Goal: Task Accomplishment & Management: Manage account settings

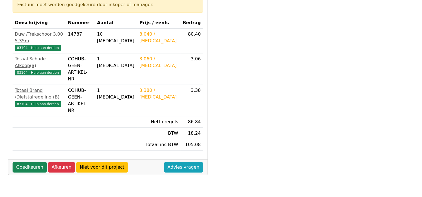
scroll to position [112, 0]
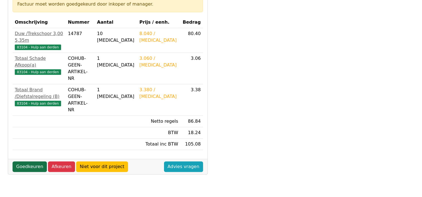
click at [23, 162] on link "Goedkeuren" at bounding box center [30, 167] width 34 height 11
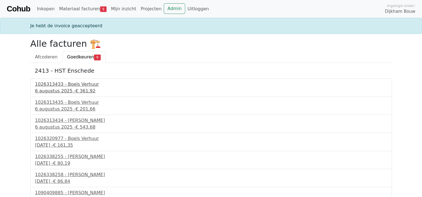
click at [74, 85] on div "1026313433 - Boels Verhuur" at bounding box center [211, 84] width 352 height 7
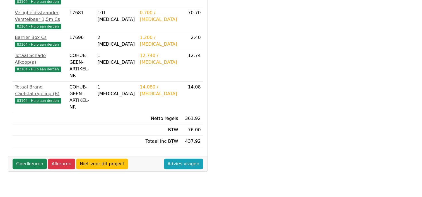
scroll to position [216, 0]
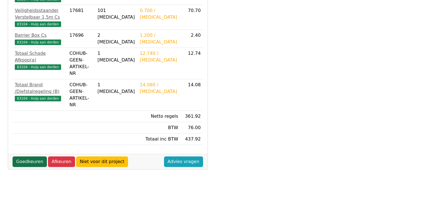
click at [25, 157] on link "Goedkeuren" at bounding box center [30, 162] width 34 height 11
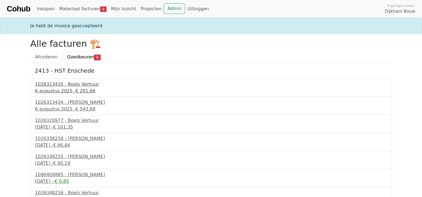
click at [55, 84] on div "1026313435 - Boels Verhuur" at bounding box center [211, 84] width 352 height 7
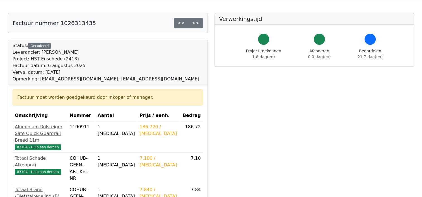
scroll to position [28, 0]
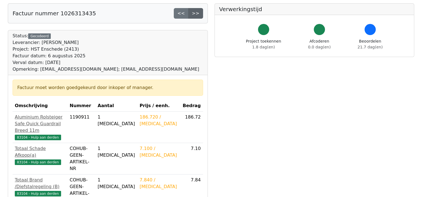
click at [197, 12] on link ">>" at bounding box center [195, 13] width 15 height 11
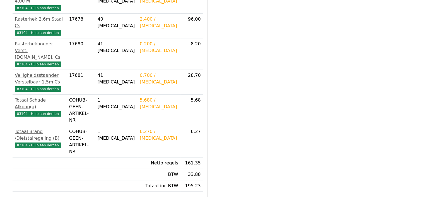
scroll to position [167, 0]
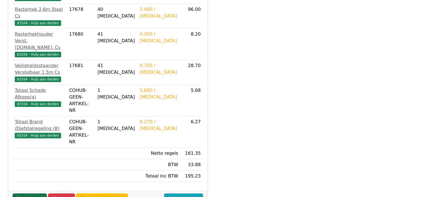
click at [30, 194] on link "Goedkeuren" at bounding box center [30, 199] width 34 height 11
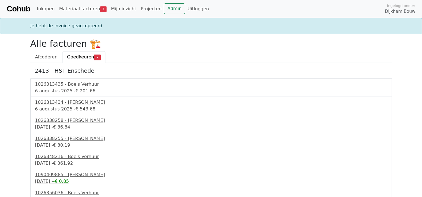
click at [70, 100] on div "1026313434 - Boels Verhuur" at bounding box center [211, 102] width 352 height 7
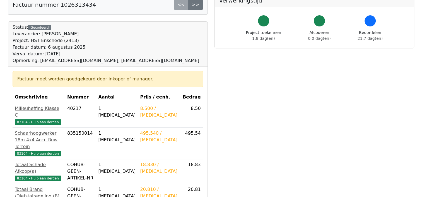
scroll to position [28, 0]
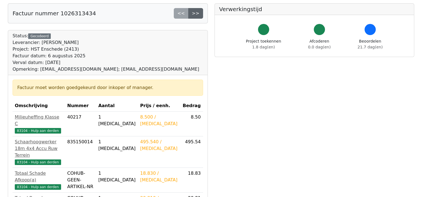
click at [197, 14] on link ">>" at bounding box center [195, 13] width 15 height 11
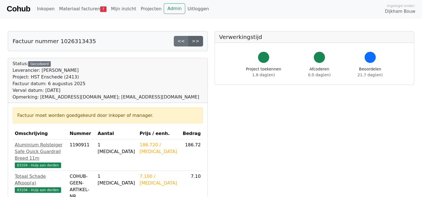
click at [197, 43] on link ">>" at bounding box center [195, 41] width 15 height 11
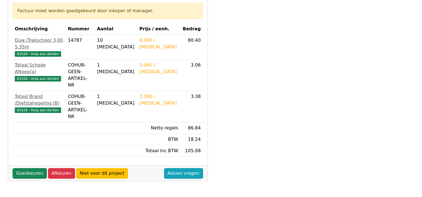
scroll to position [112, 0]
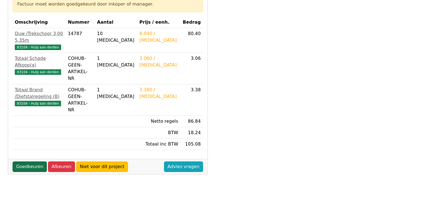
click at [35, 162] on link "Goedkeuren" at bounding box center [30, 167] width 34 height 11
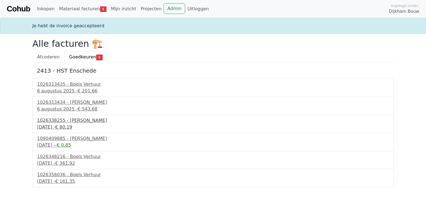
click at [59, 120] on div "1026338255 - Boels Verhuur" at bounding box center [213, 120] width 352 height 7
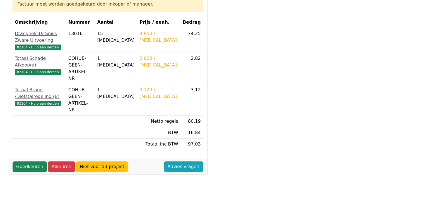
scroll to position [139, 0]
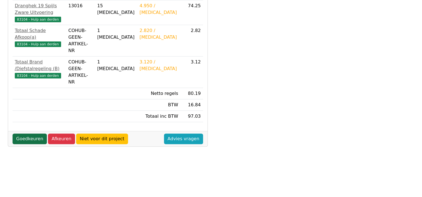
click at [22, 134] on link "Goedkeuren" at bounding box center [30, 139] width 34 height 11
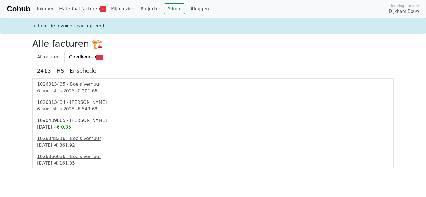
click at [69, 122] on div "1090409885 - [PERSON_NAME]" at bounding box center [213, 120] width 352 height 7
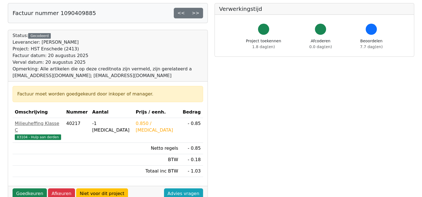
scroll to position [56, 0]
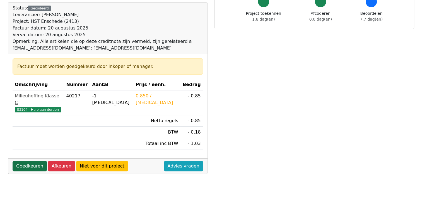
click at [37, 161] on link "Goedkeuren" at bounding box center [30, 166] width 34 height 11
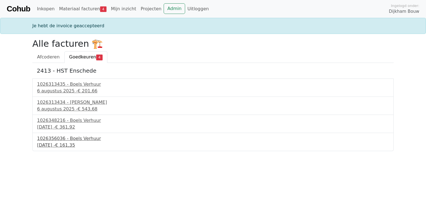
click at [66, 139] on div "1026356036 - Boels Verhuur" at bounding box center [213, 138] width 352 height 7
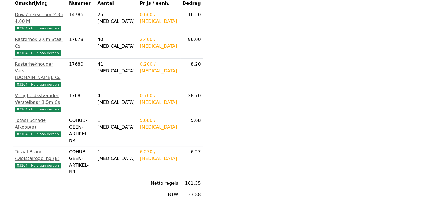
scroll to position [139, 0]
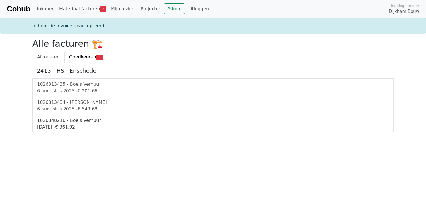
click at [69, 120] on div "1026348216 - Boels Verhuur" at bounding box center [213, 120] width 352 height 7
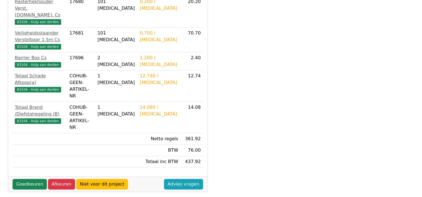
scroll to position [195, 0]
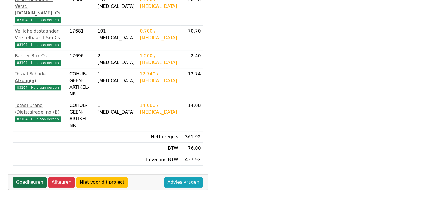
click at [30, 177] on link "Goedkeuren" at bounding box center [30, 182] width 34 height 11
